Goal: Task Accomplishment & Management: Manage account settings

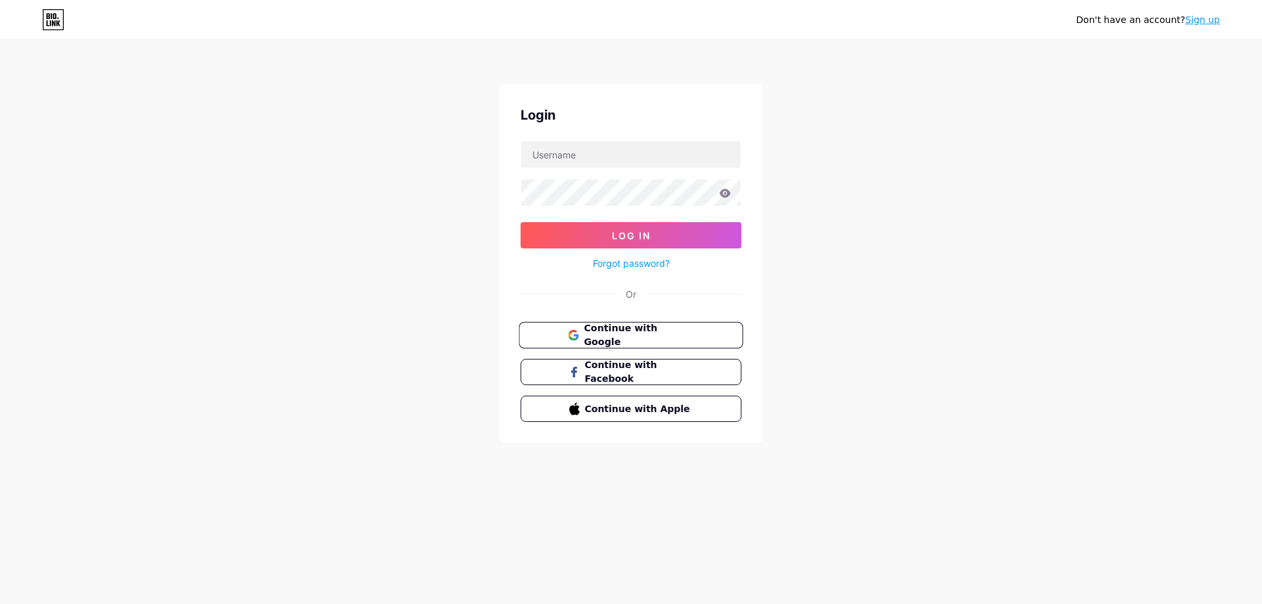
click at [641, 326] on button "Continue with Google" at bounding box center [631, 335] width 224 height 27
click at [594, 155] on input "text" at bounding box center [631, 154] width 220 height 26
type input "anonnationserver@gmail.com"
click at [611, 266] on link "Forgot password?" at bounding box center [631, 263] width 77 height 14
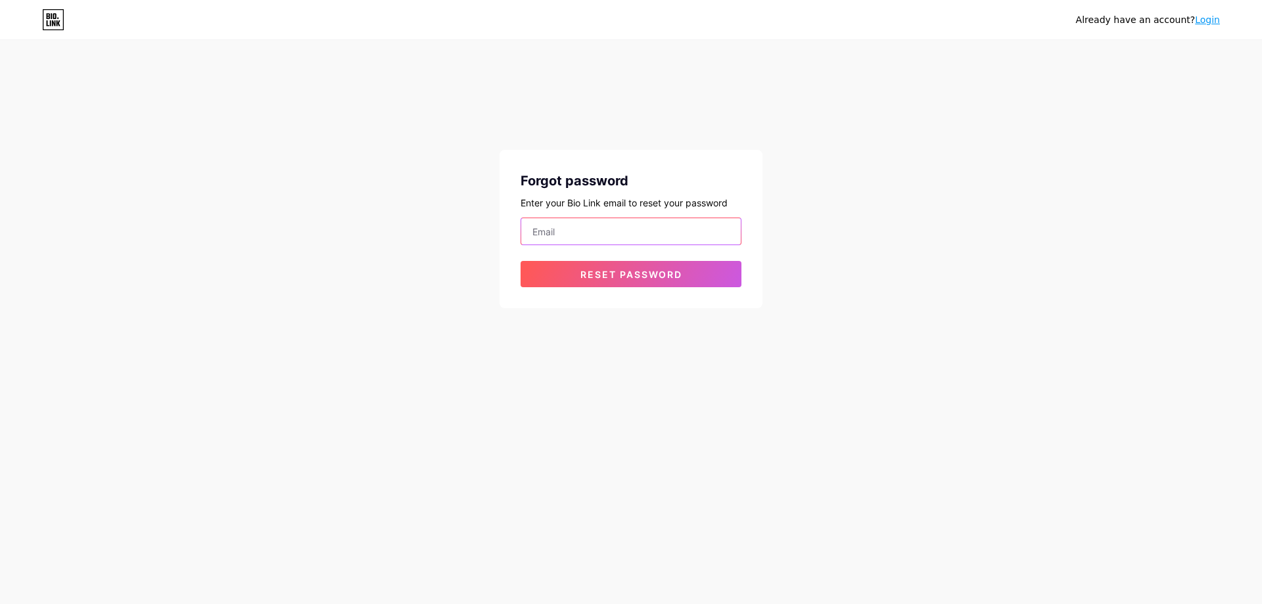
click at [563, 225] on input "email" at bounding box center [631, 231] width 220 height 26
type input "anonnationserver@gmail.com"
click at [603, 291] on div "Forgot password Enter your Bio Link email to reset your password anonnationserv…" at bounding box center [630, 229] width 263 height 158
click at [605, 272] on span "Reset password" at bounding box center [631, 274] width 102 height 11
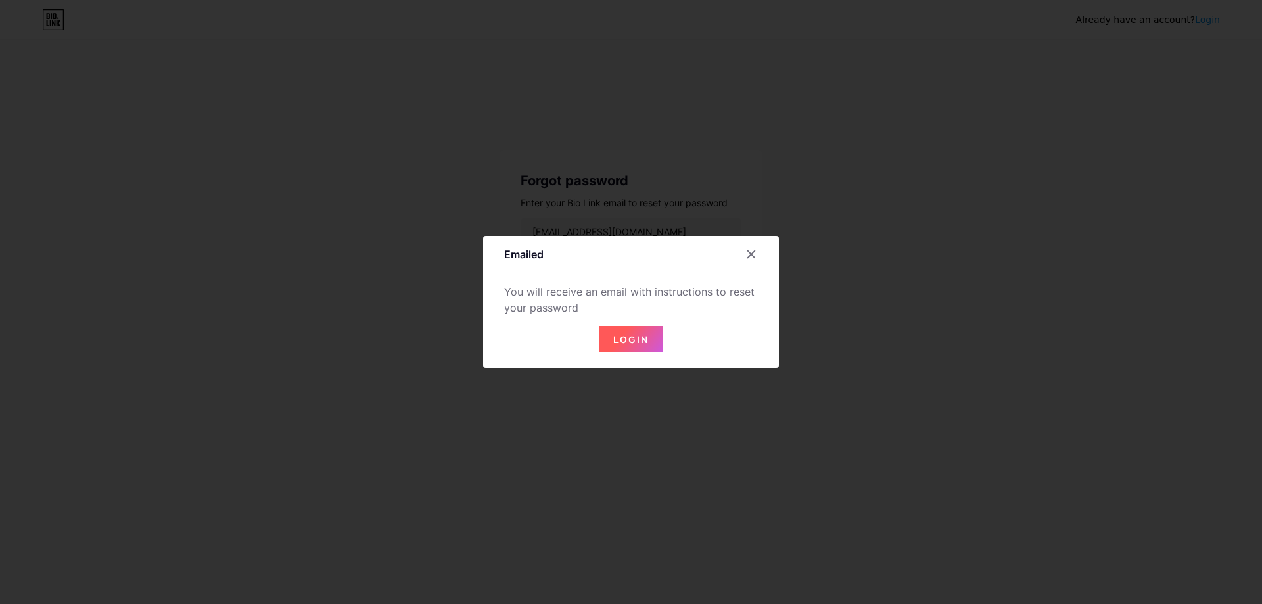
click at [622, 346] on button "Login" at bounding box center [630, 339] width 63 height 26
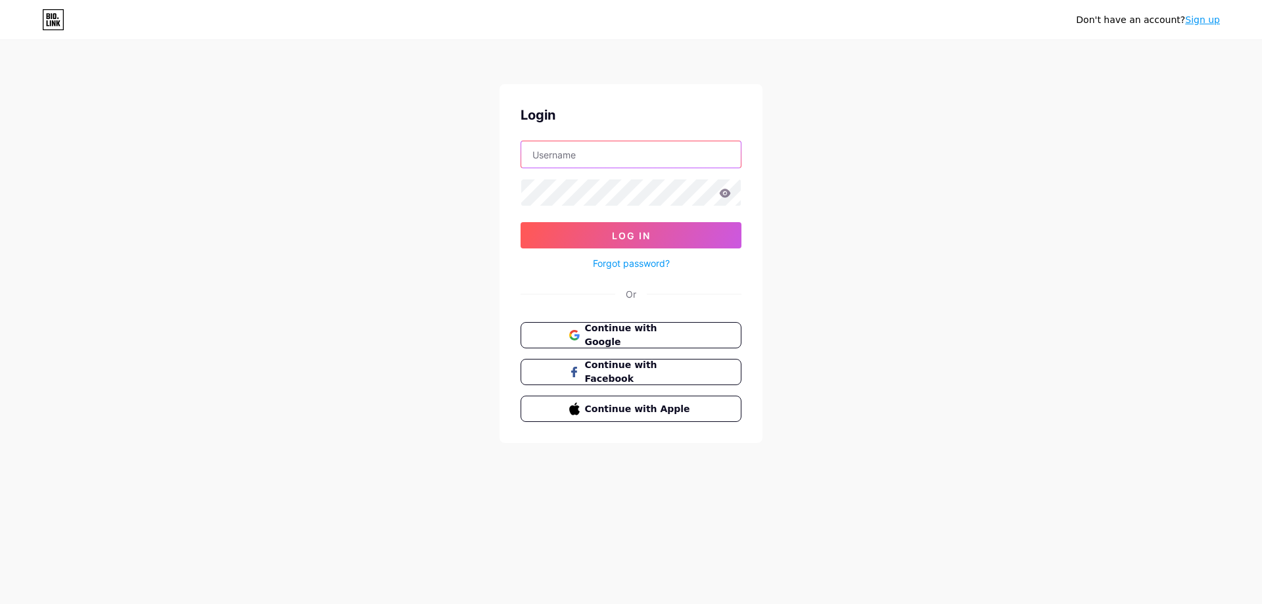
click at [624, 160] on input "text" at bounding box center [631, 154] width 220 height 26
type input "Anonnation"
click at [583, 239] on button "Log In" at bounding box center [630, 235] width 221 height 26
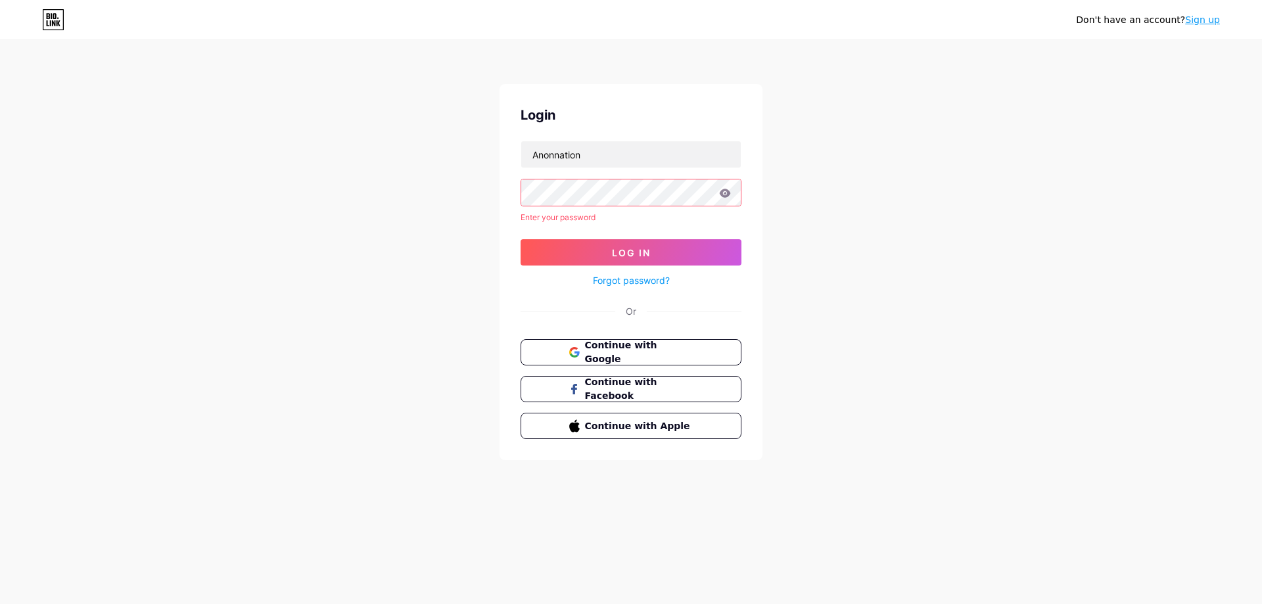
click at [598, 274] on link "Forgot password?" at bounding box center [631, 280] width 77 height 14
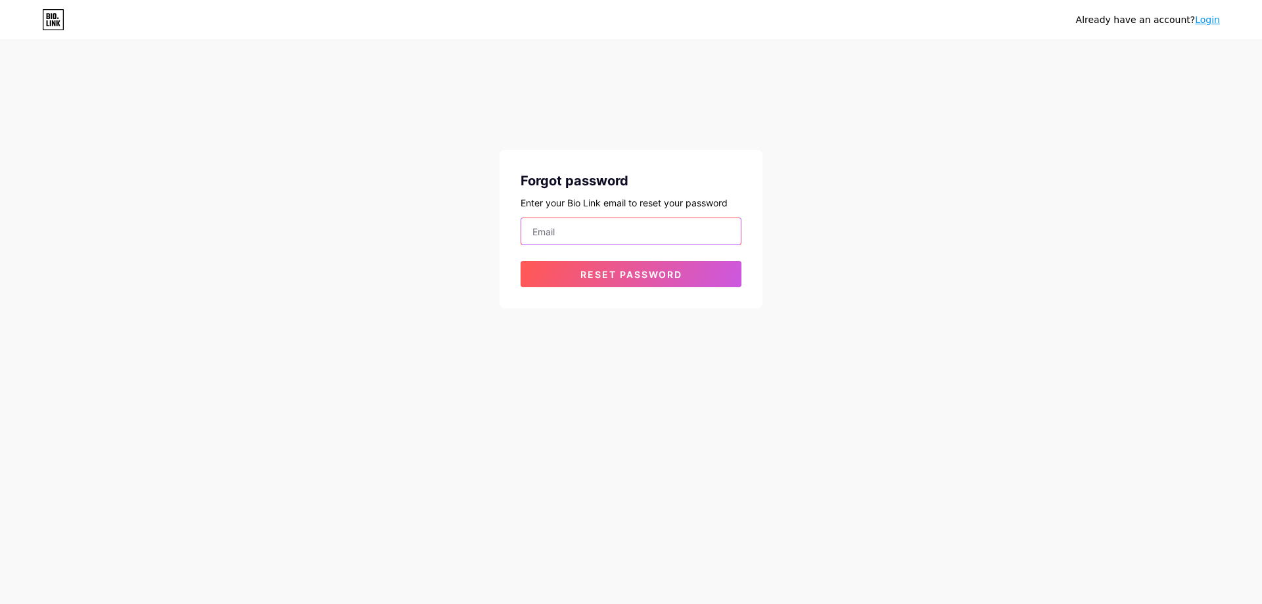
click at [583, 233] on input "email" at bounding box center [631, 231] width 220 height 26
type input "anonnationserver@gmail.com"
click at [603, 285] on button "Reset password" at bounding box center [630, 274] width 221 height 26
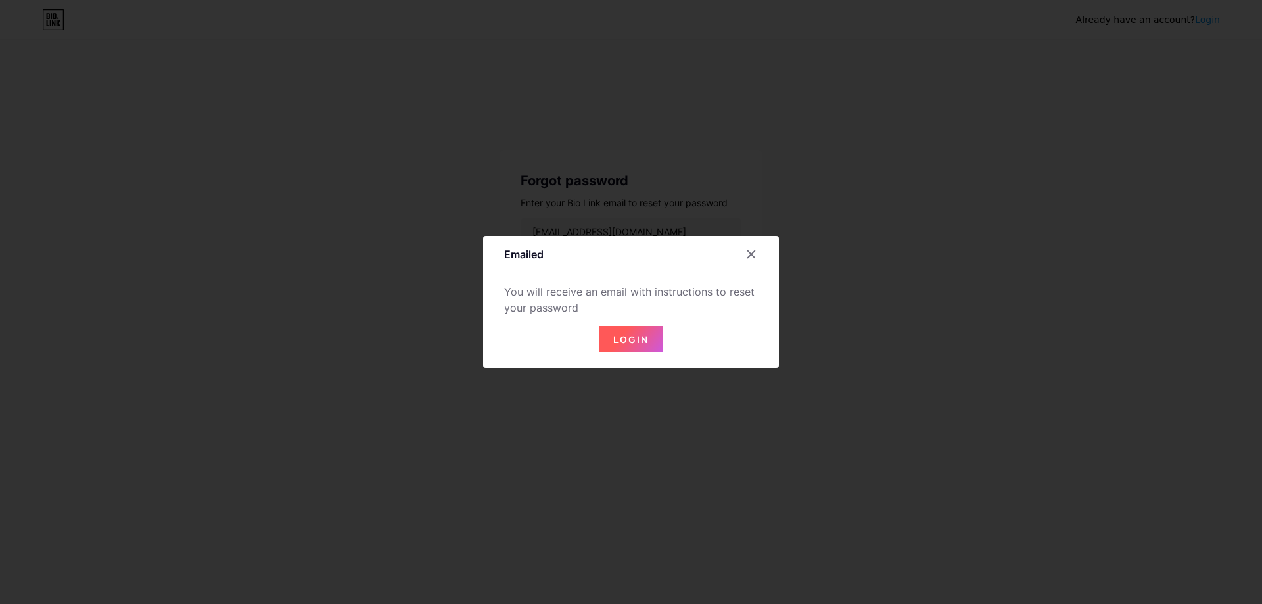
click at [621, 326] on button "Login" at bounding box center [630, 339] width 63 height 26
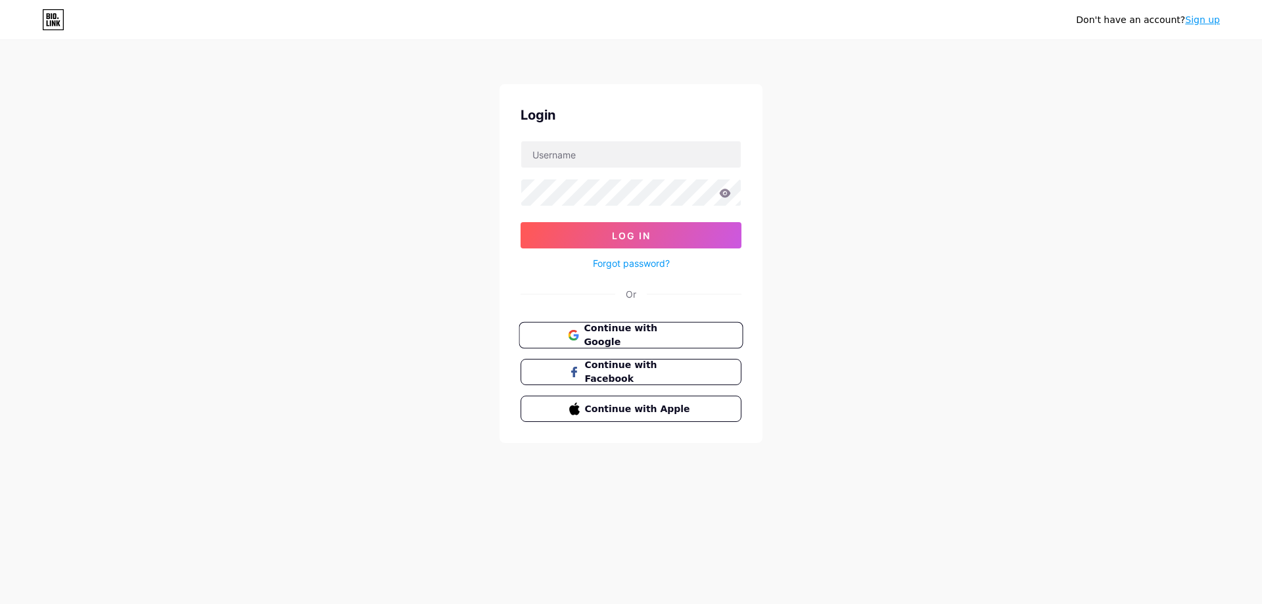
click at [602, 333] on span "Continue with Google" at bounding box center [639, 335] width 110 height 28
click at [582, 156] on input "text" at bounding box center [631, 154] width 220 height 26
click at [561, 151] on input "Anonnation" at bounding box center [631, 154] width 220 height 26
type input "AnonNation"
click at [724, 193] on icon at bounding box center [725, 193] width 12 height 9
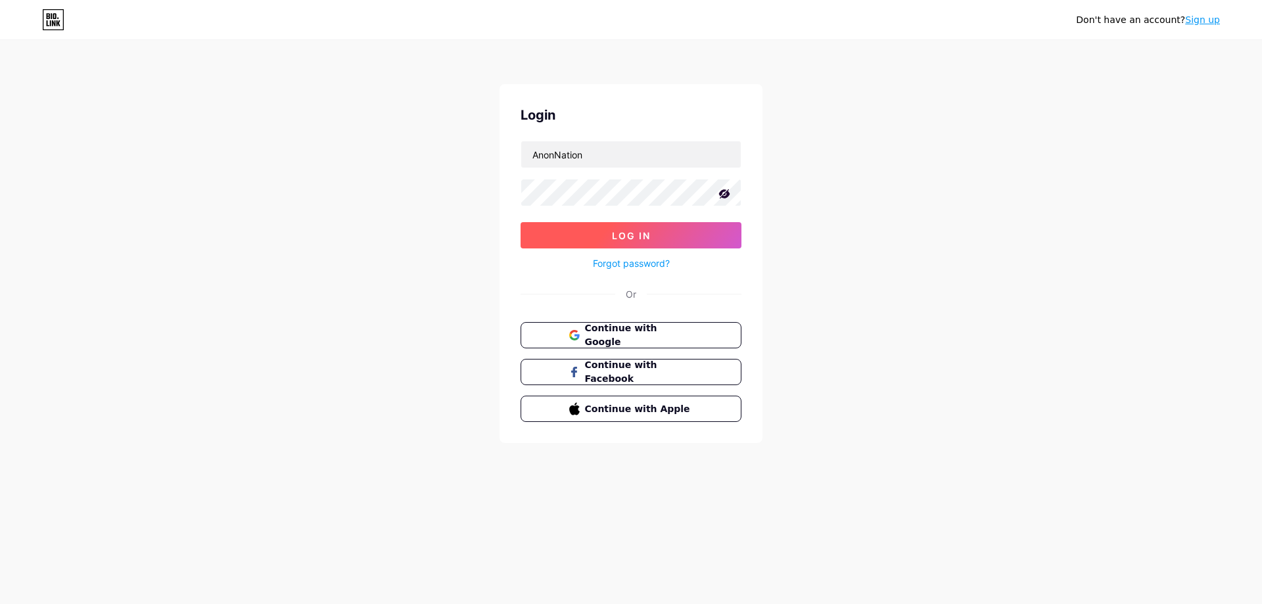
click at [675, 234] on button "Log In" at bounding box center [630, 235] width 221 height 26
click at [676, 230] on button "Log In" at bounding box center [630, 235] width 221 height 26
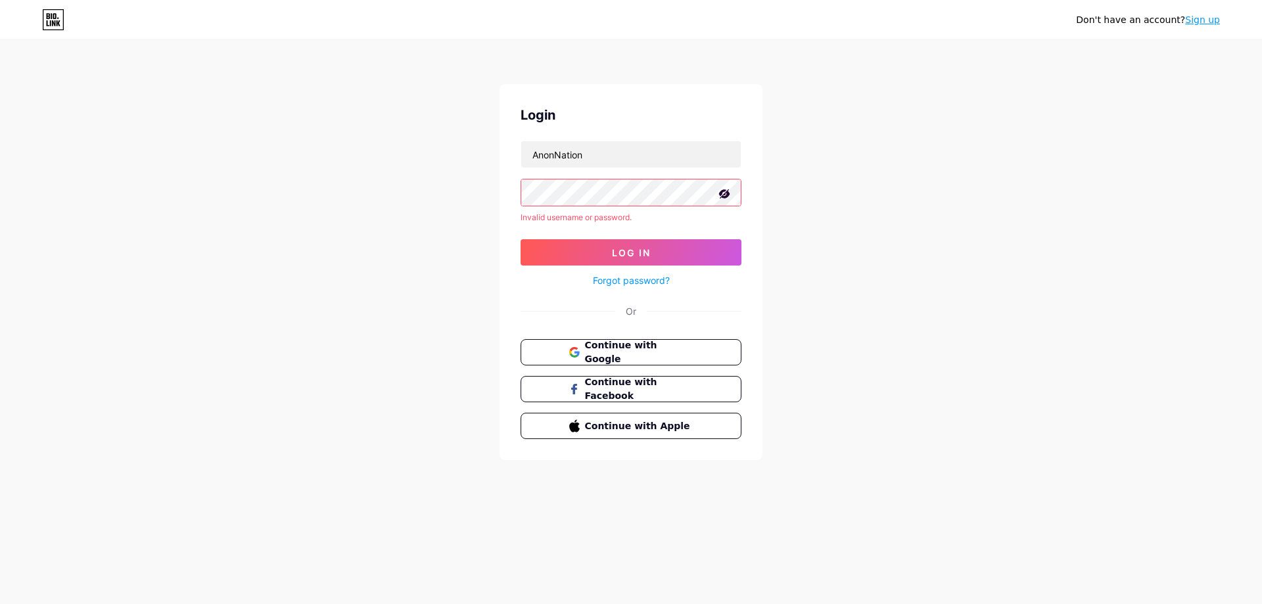
click at [519, 183] on div "Login AnonNation Invalid username or password. Log In Forgot password? Or Conti…" at bounding box center [630, 272] width 263 height 376
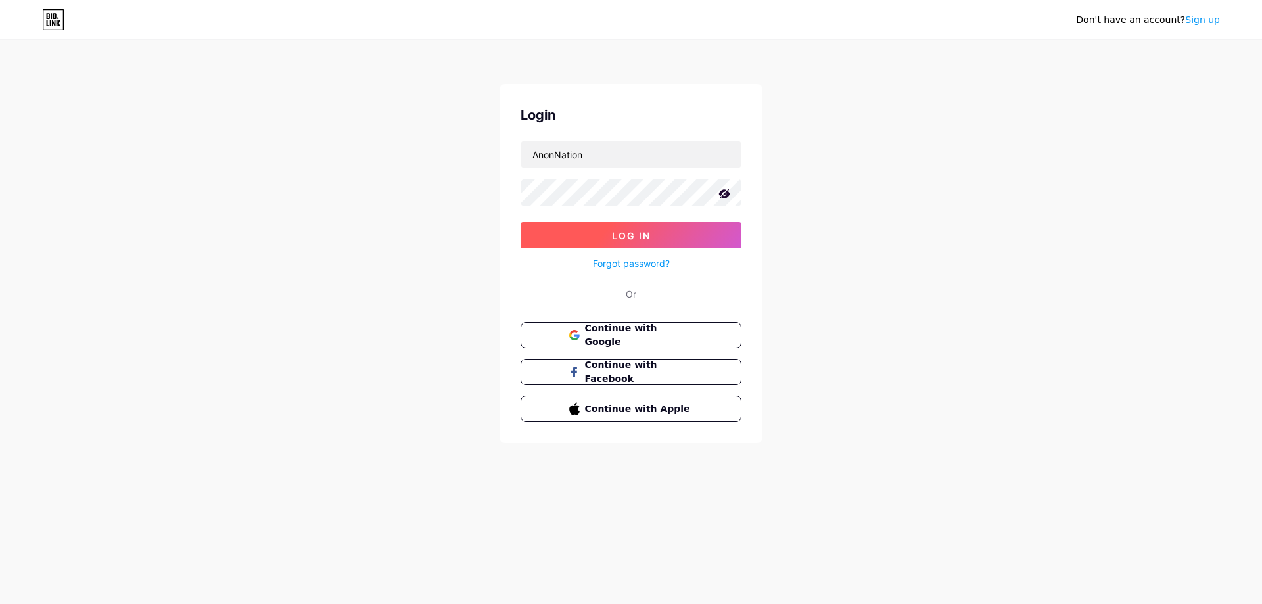
click at [589, 229] on button "Log In" at bounding box center [630, 235] width 221 height 26
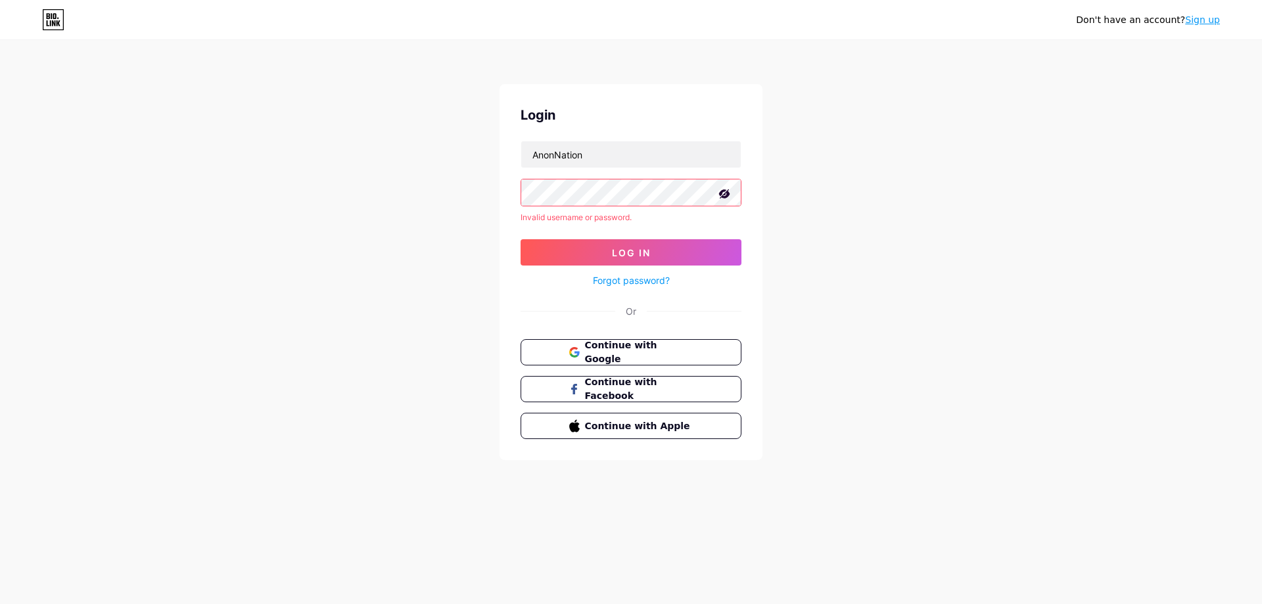
click at [506, 195] on div "Login AnonNation Invalid username or password. Log In Forgot password? Or Conti…" at bounding box center [630, 272] width 263 height 376
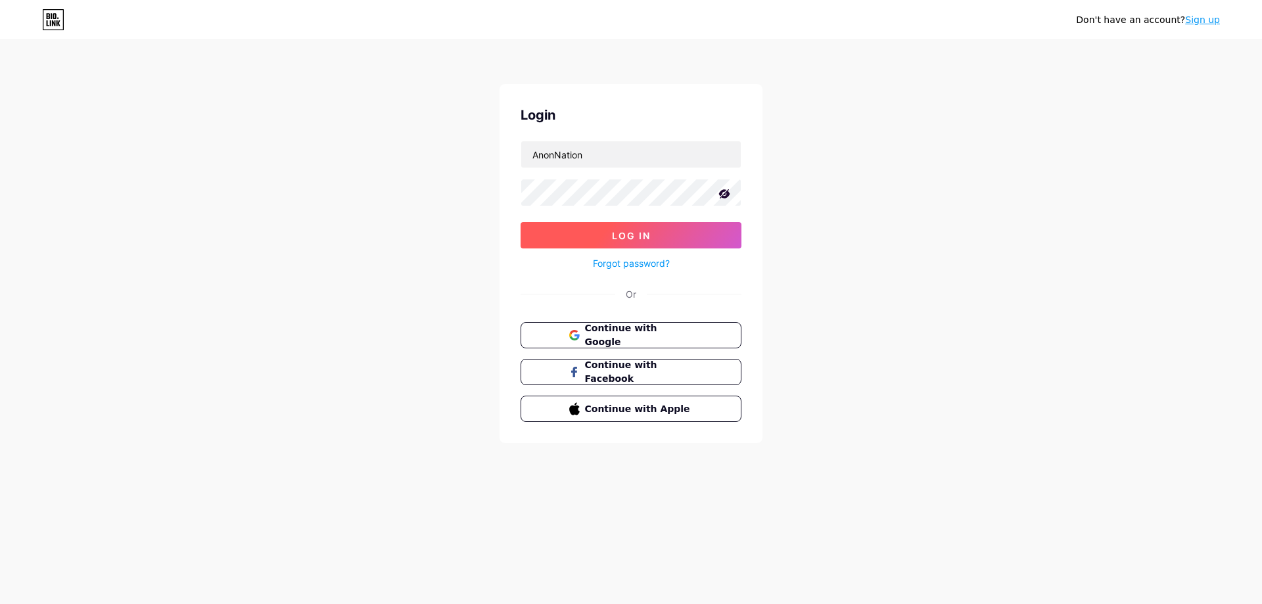
click at [582, 239] on button "Log In" at bounding box center [630, 235] width 221 height 26
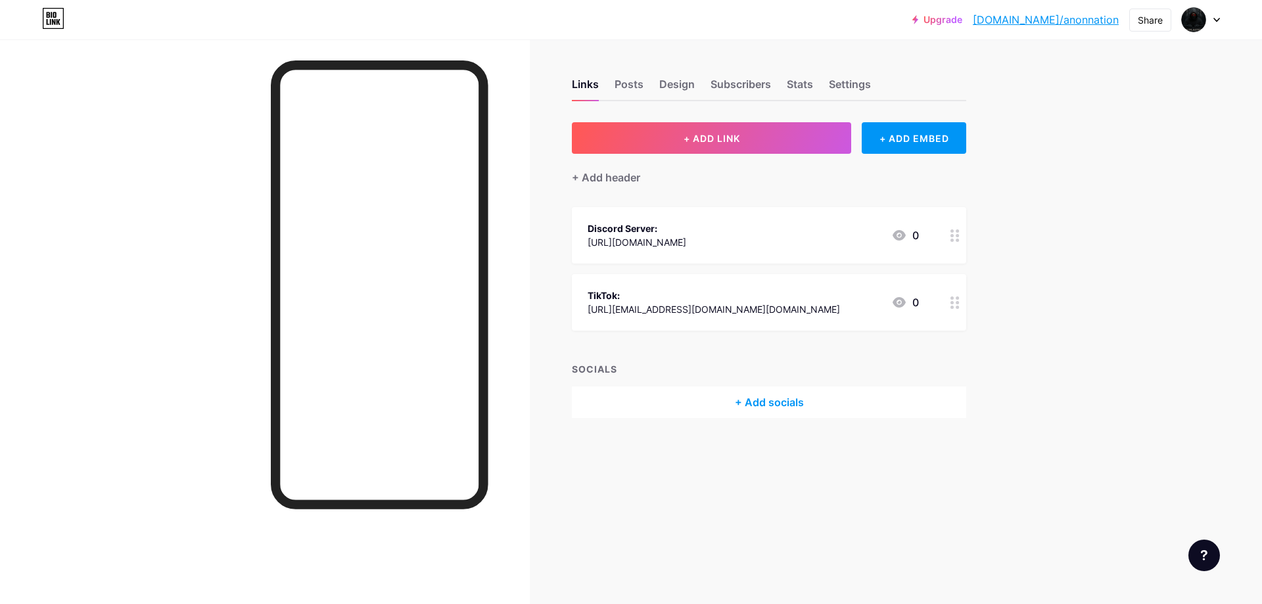
click at [851, 246] on div "Discord Server: https://discord.gg/zPsSfAdU 0" at bounding box center [753, 235] width 331 height 30
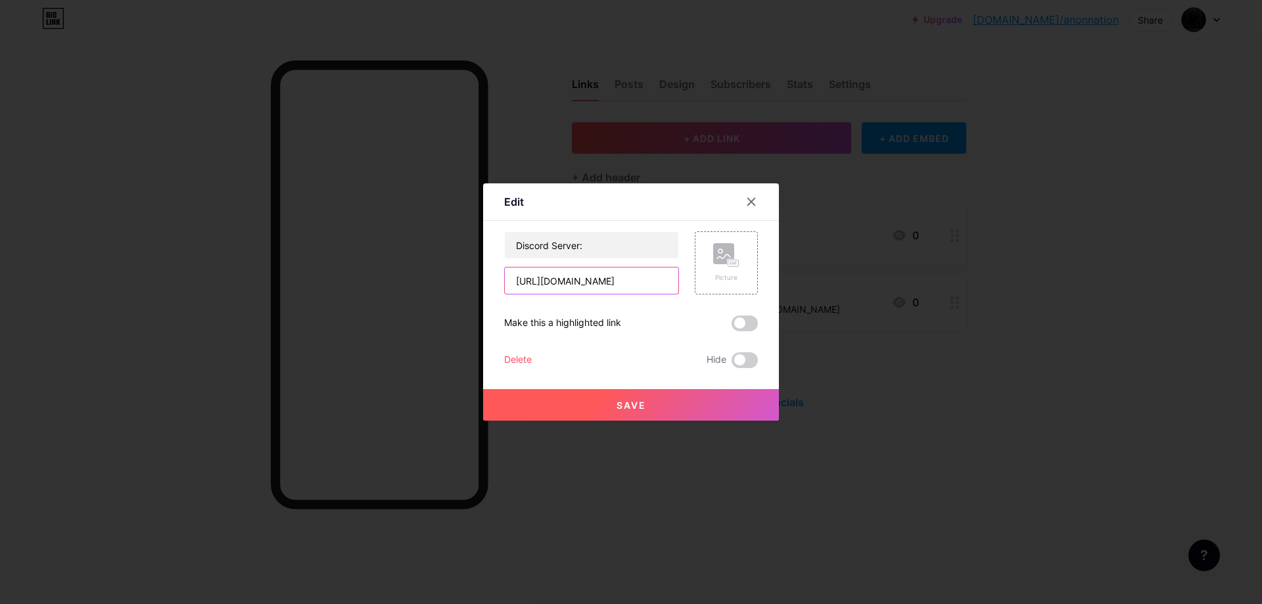
drag, startPoint x: 665, startPoint y: 279, endPoint x: 419, endPoint y: 285, distance: 245.9
click at [419, 285] on div "Edit Content YouTube Play YouTube video without leaving your page. ADD Vimeo Pl…" at bounding box center [631, 302] width 1262 height 604
paste input "jkMyWrXWwa"
type input "https://discord.gg/jkMyWrXWwa"
click at [645, 398] on button "Save" at bounding box center [631, 405] width 296 height 32
